Goal: Transaction & Acquisition: Download file/media

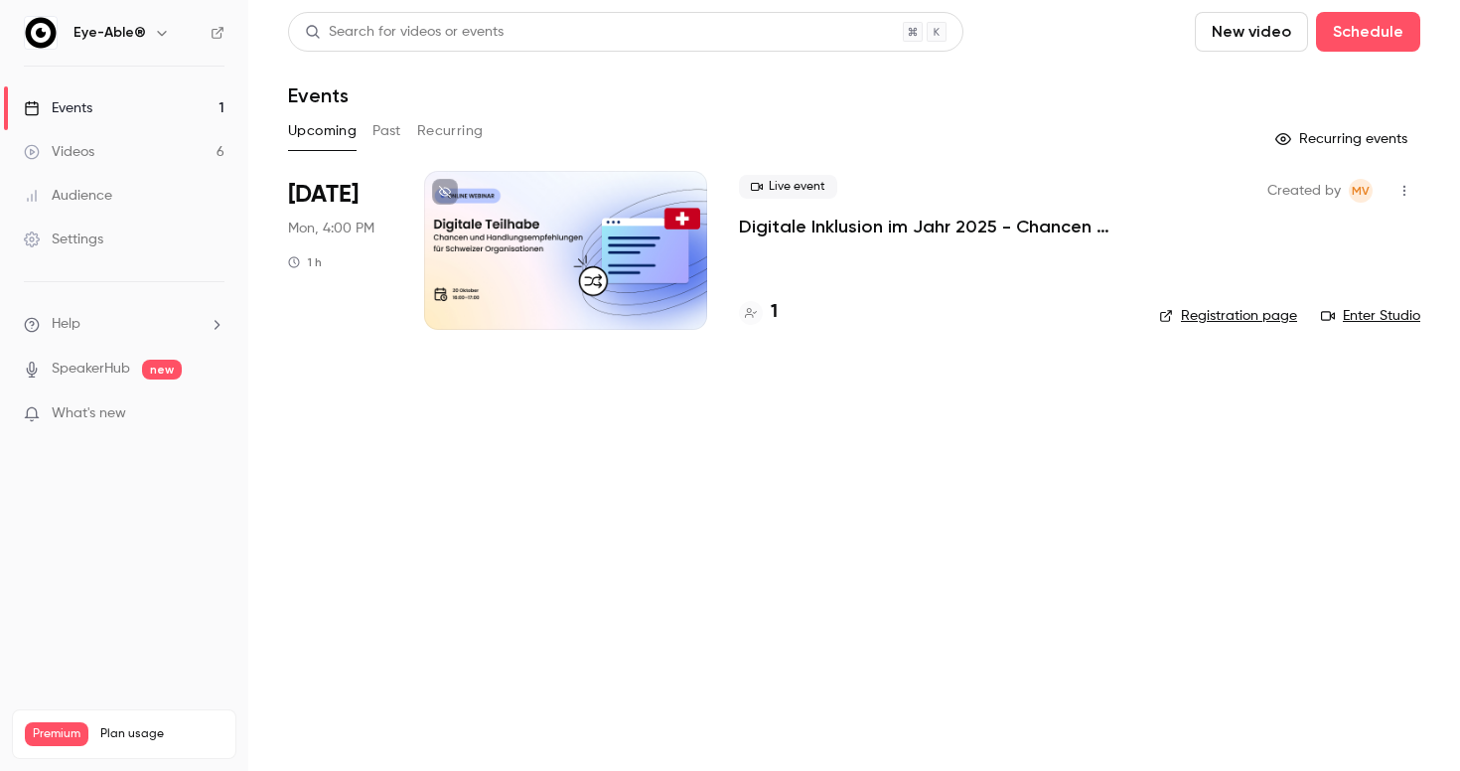
click at [364, 138] on div "Upcoming Past Recurring" at bounding box center [854, 131] width 1132 height 32
click at [376, 130] on button "Past" at bounding box center [386, 131] width 29 height 32
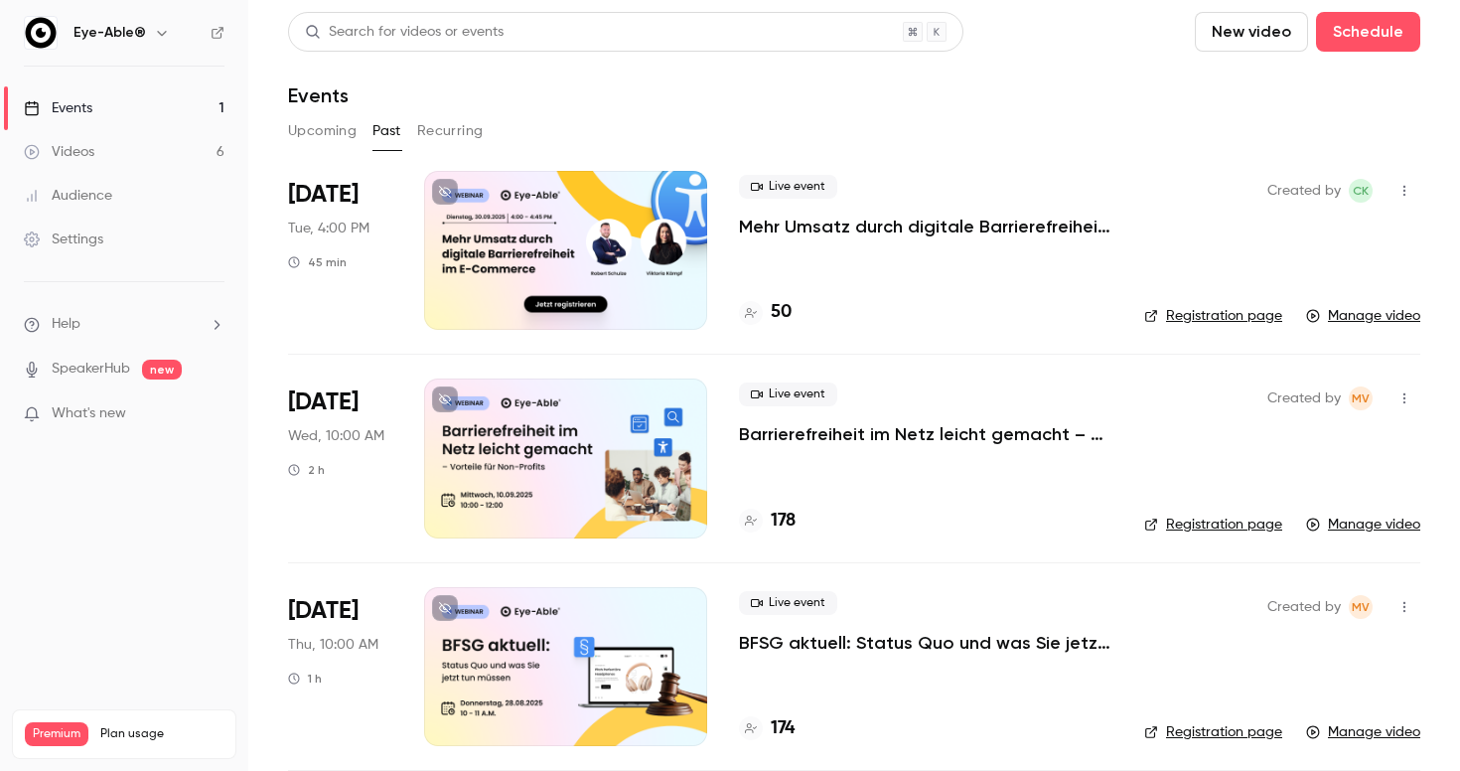
click at [674, 258] on div at bounding box center [565, 250] width 283 height 159
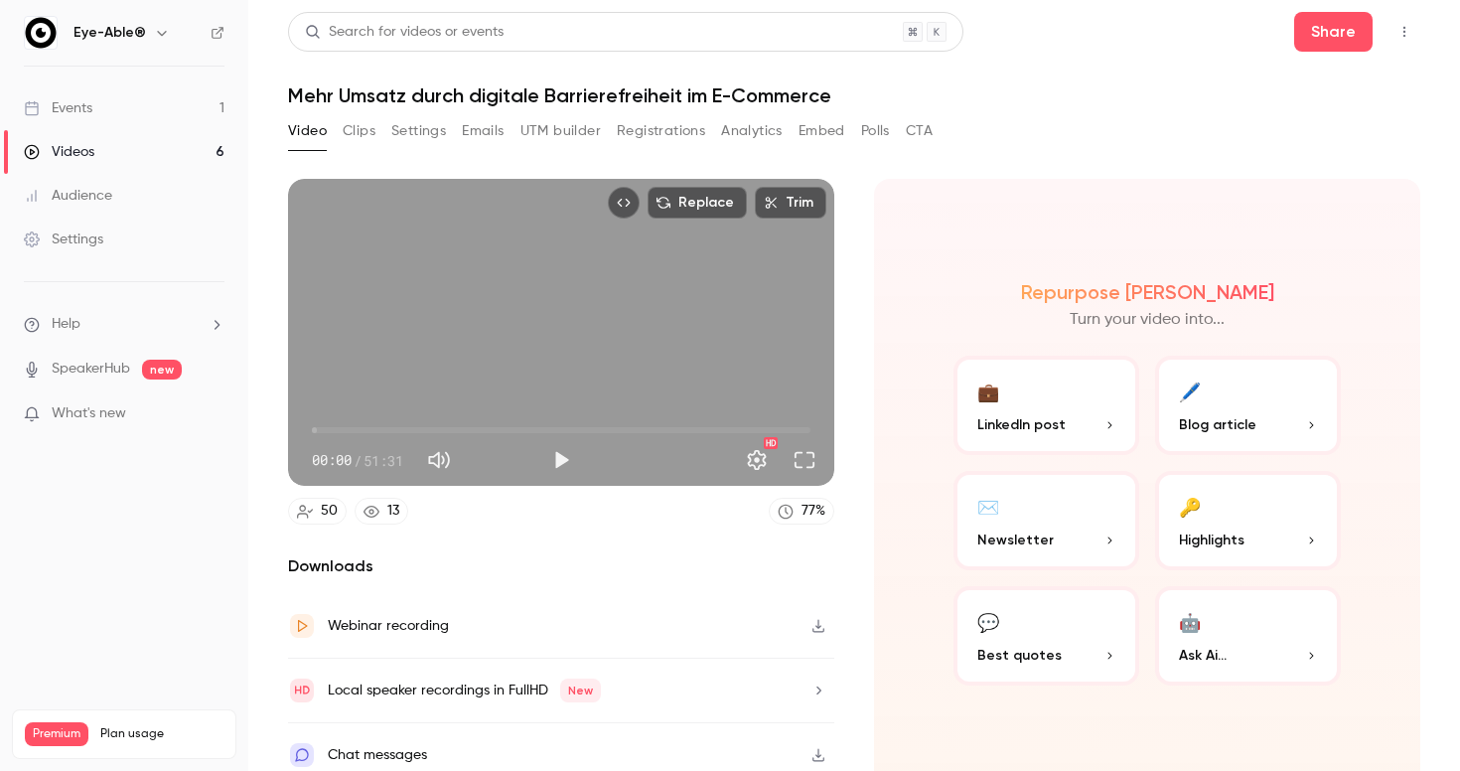
click at [727, 134] on button "Analytics" at bounding box center [752, 131] width 62 height 32
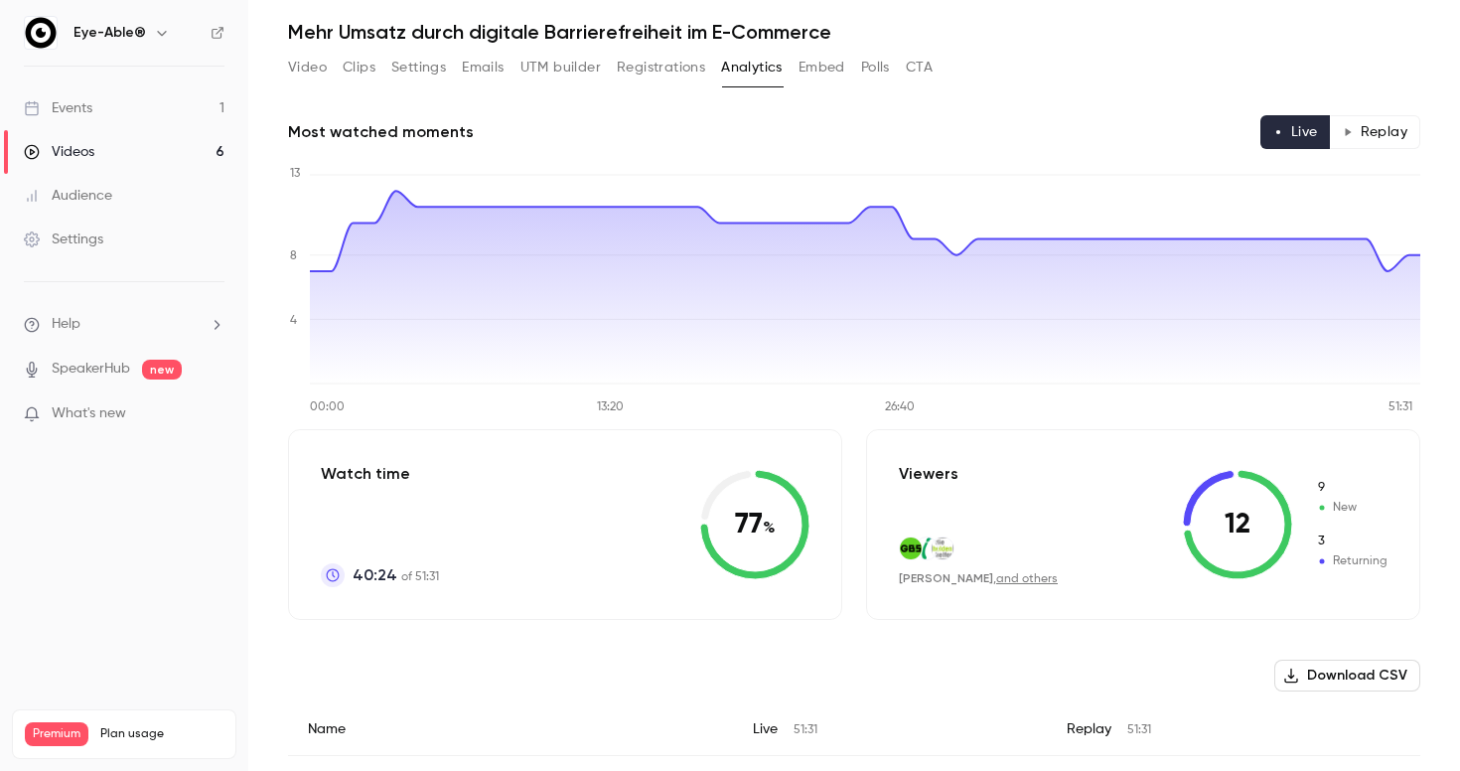
scroll to position [78, 0]
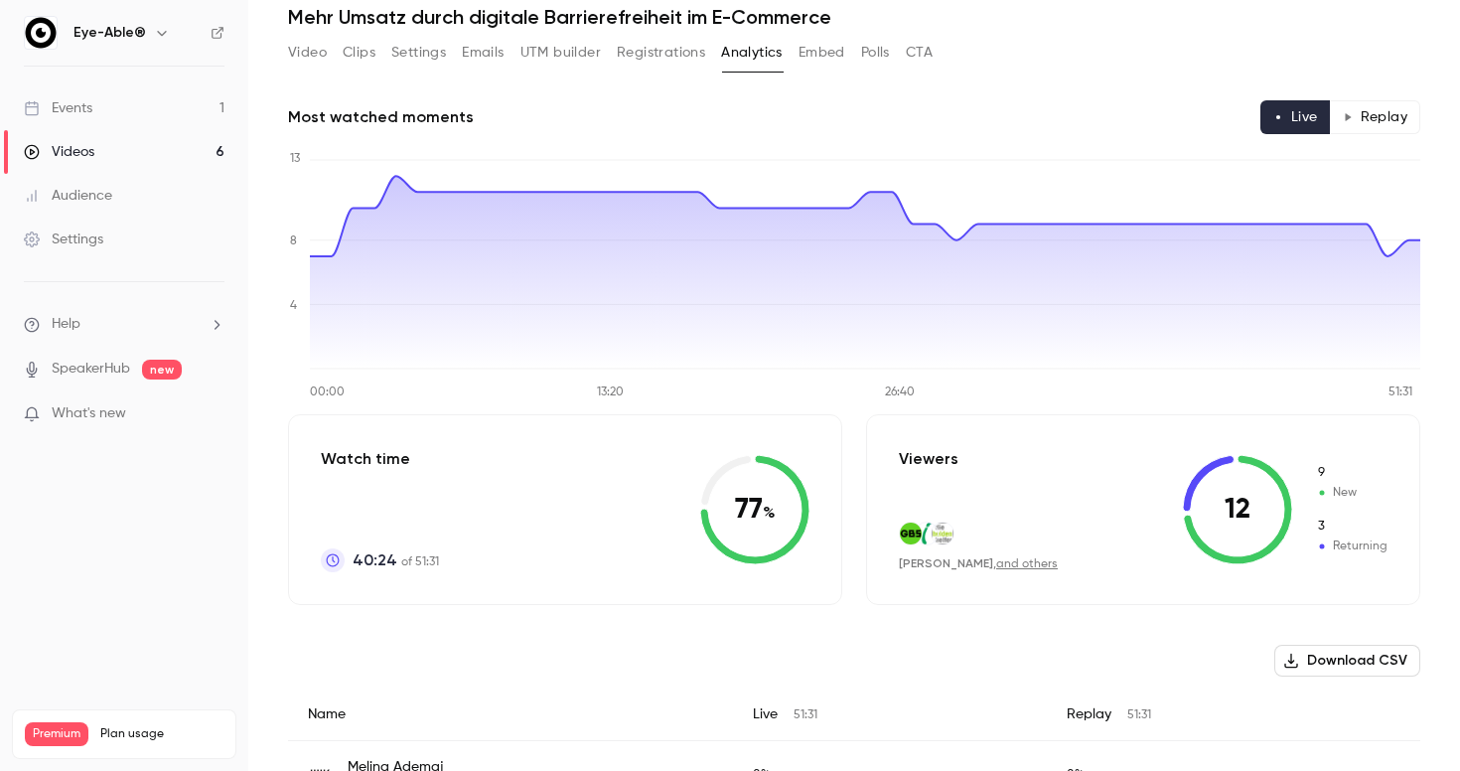
click at [1029, 563] on link "and others" at bounding box center [1027, 564] width 62 height 12
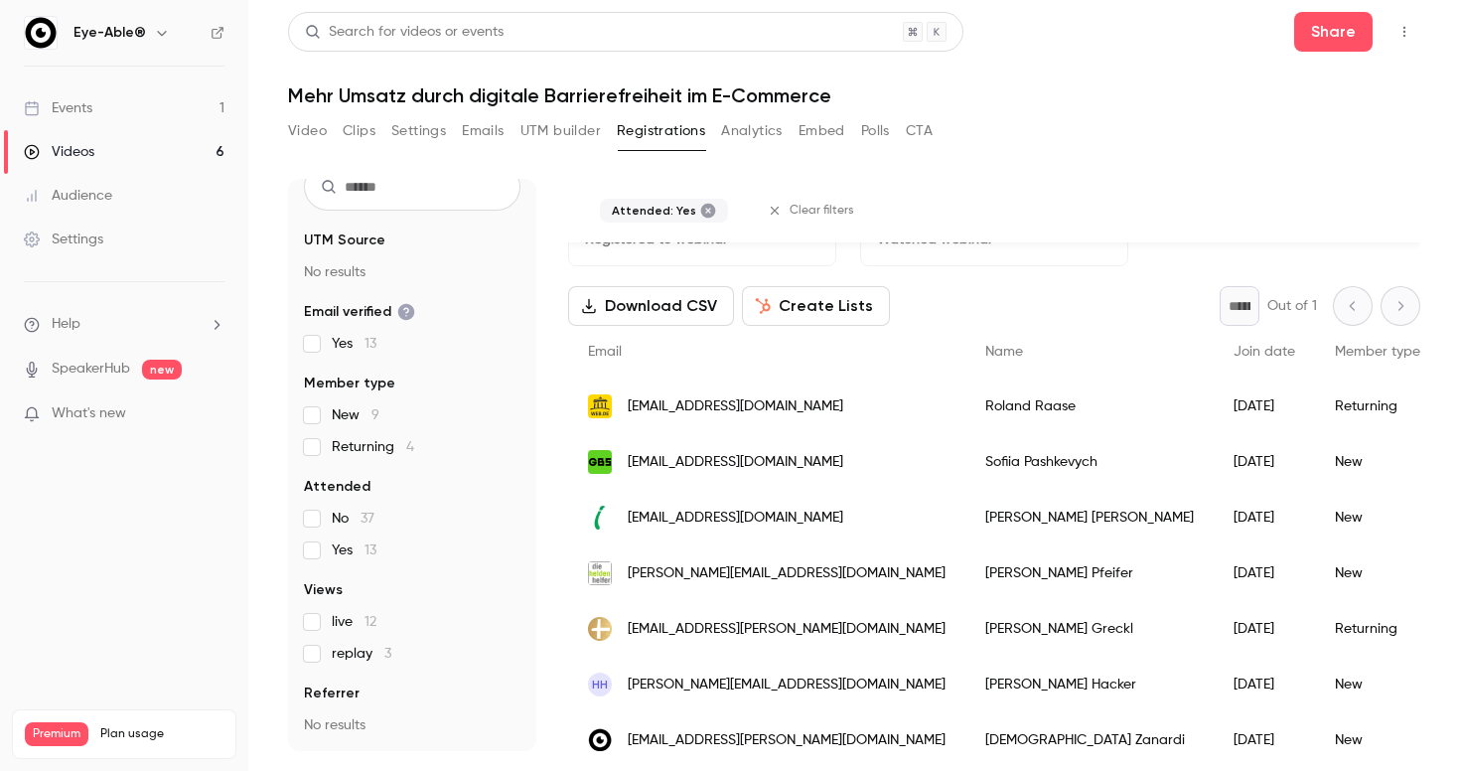
scroll to position [51, 0]
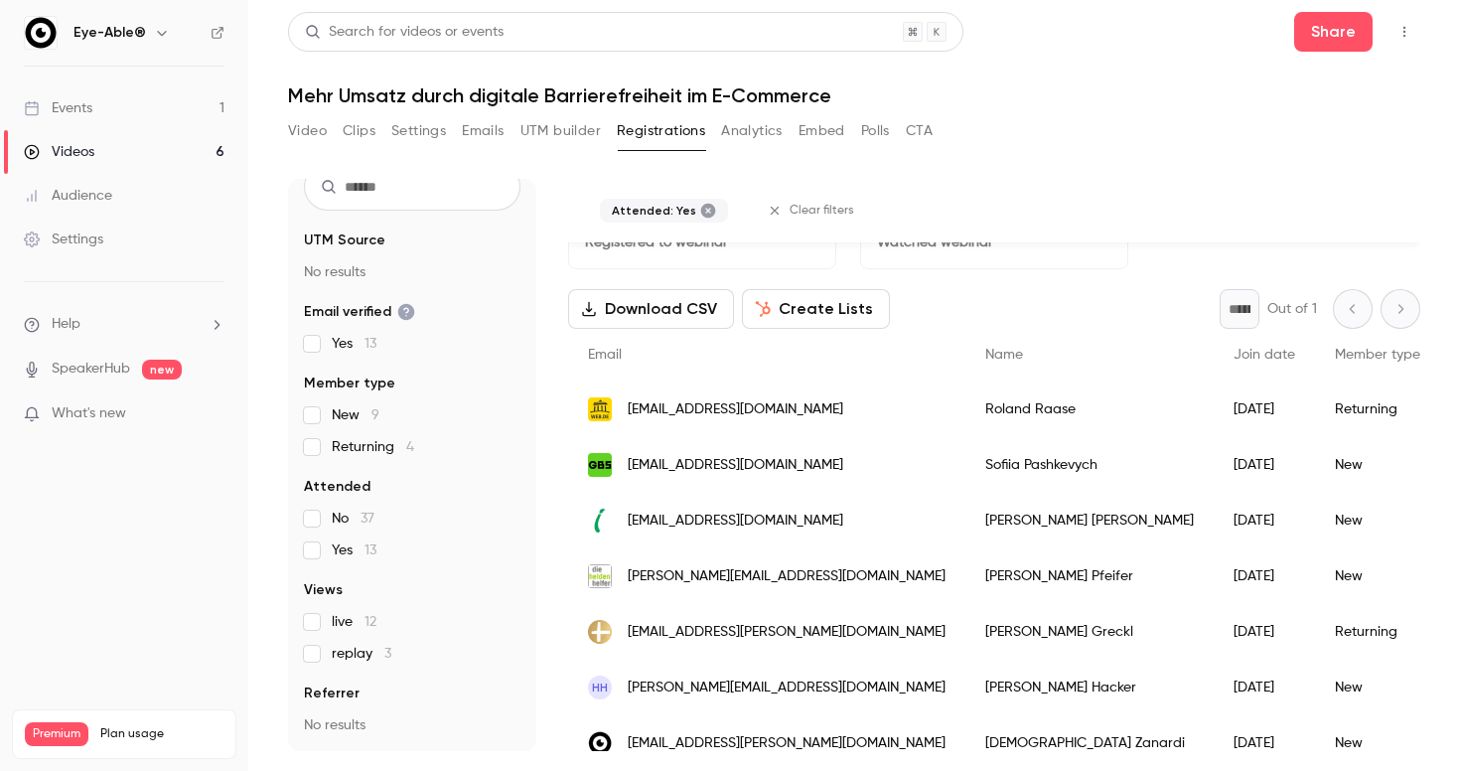
click at [684, 311] on button "Download CSV" at bounding box center [651, 309] width 166 height 40
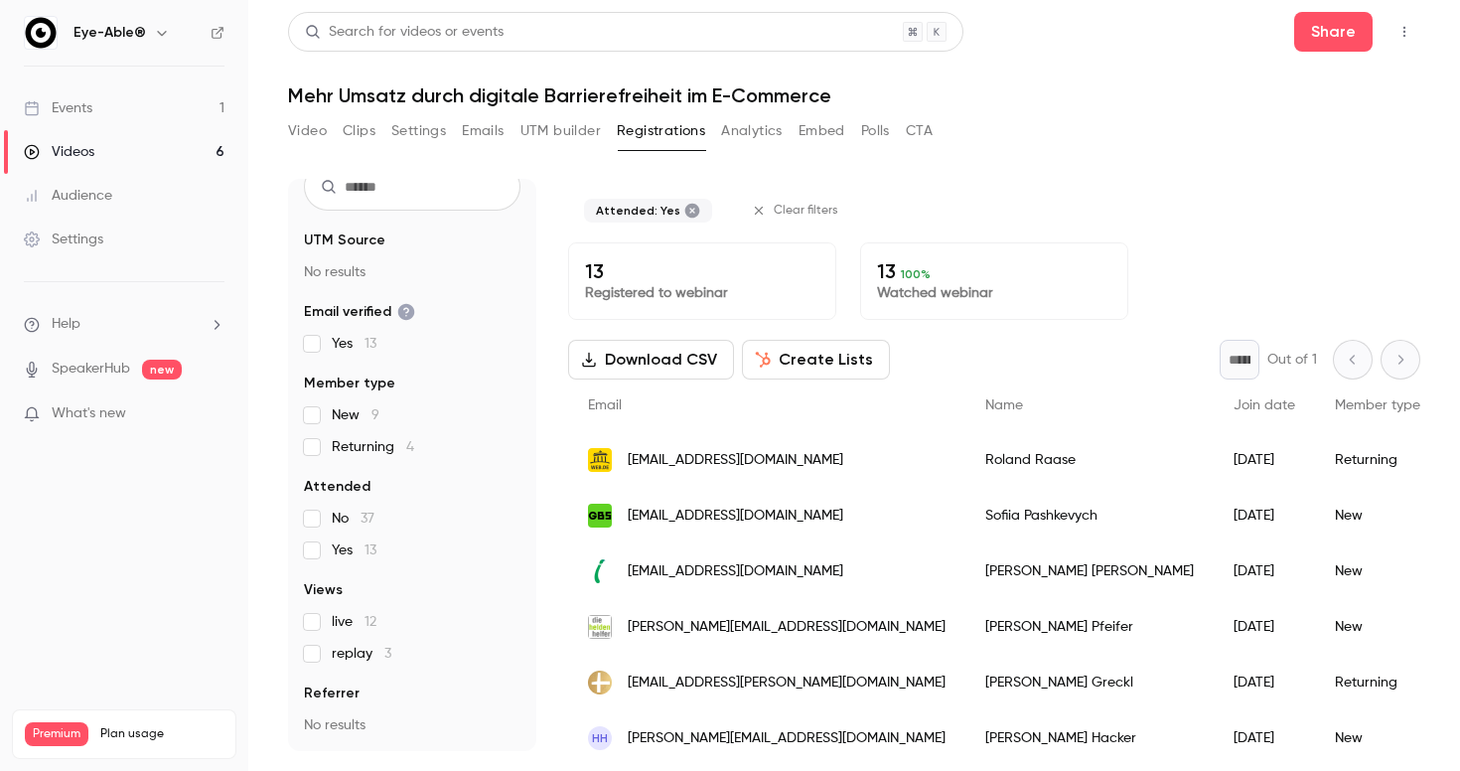
scroll to position [0, 0]
